Goal: Book appointment/travel/reservation

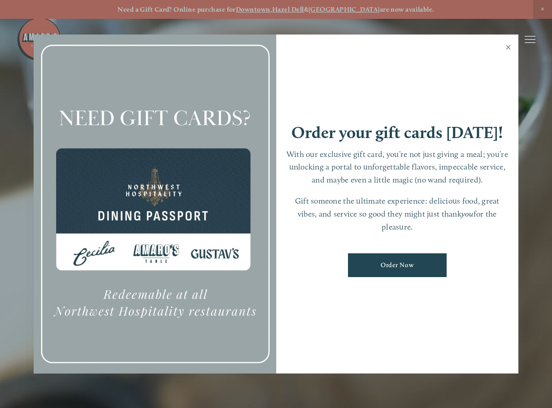
click at [502, 47] on link "Close" at bounding box center [507, 48] width 17 height 25
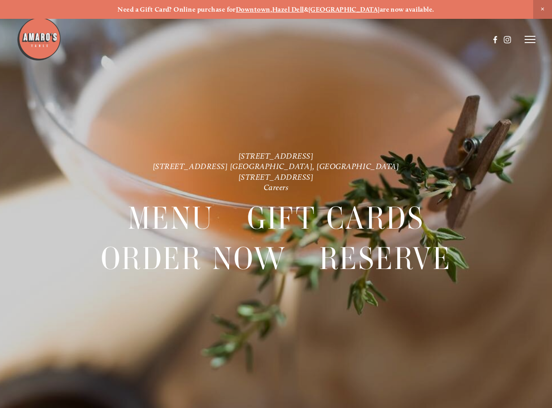
click at [526, 39] on icon at bounding box center [529, 39] width 11 height 8
click at [475, 39] on span "Reserve" at bounding box center [477, 39] width 21 height 8
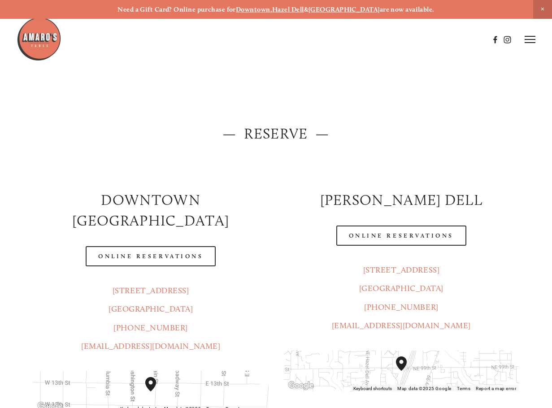
click at [532, 43] on line at bounding box center [529, 43] width 11 height 0
